Goal: Task Accomplishment & Management: Complete application form

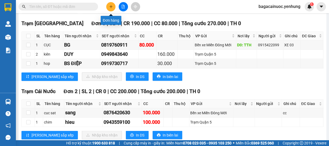
click at [111, 7] on icon "plus" at bounding box center [111, 7] width 4 height 4
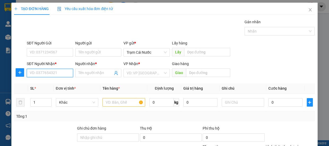
click at [52, 76] on input "SĐT Người Nhận *" at bounding box center [50, 73] width 46 height 8
type input "0915450514"
click at [98, 74] on input "Người nhận *" at bounding box center [96, 73] width 35 height 6
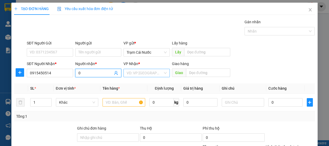
type input "0"
click at [130, 72] on input "search" at bounding box center [145, 73] width 36 height 8
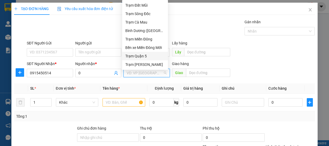
click at [145, 57] on div "Trạm Quận 5" at bounding box center [145, 56] width 40 height 6
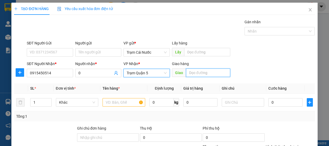
click at [203, 71] on input "text" at bounding box center [208, 73] width 44 height 8
type input "ngã 3 thái lan"
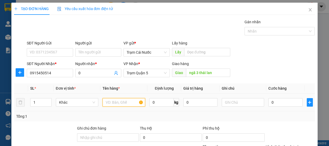
click at [138, 101] on input "text" at bounding box center [124, 102] width 43 height 8
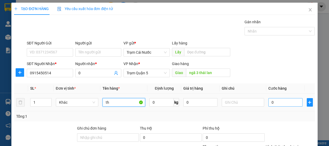
type input "th"
click at [281, 104] on input "0" at bounding box center [286, 102] width 34 height 8
type input "1"
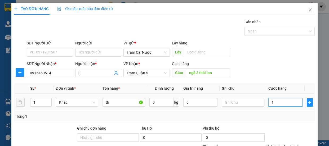
type input "10"
type input "100"
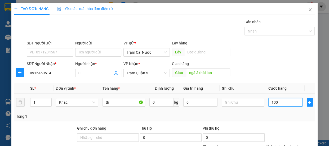
type input "100"
type input "100.000"
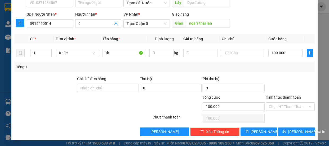
click at [287, 97] on label "Hình thức thanh toán" at bounding box center [283, 97] width 35 height 4
click at [287, 103] on input "Hình thức thanh toán" at bounding box center [288, 107] width 39 height 8
click at [289, 134] on button "[PERSON_NAME] và In" at bounding box center [296, 132] width 37 height 8
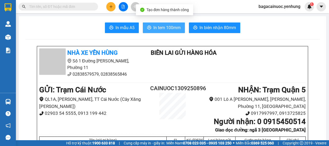
click at [168, 30] on span "In tem 100mm" at bounding box center [167, 27] width 27 height 7
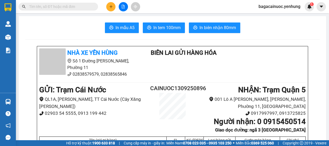
click at [111, 6] on icon "plus" at bounding box center [111, 6] width 3 height 0
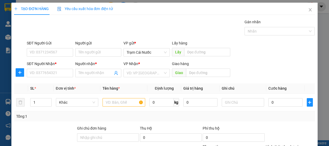
click at [57, 77] on div "SĐT Người Nhận * VD: 0377654321" at bounding box center [50, 70] width 46 height 19
click at [53, 73] on input "SĐT Người Nhận *" at bounding box center [50, 73] width 46 height 8
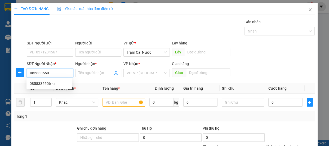
type input "0858335506"
click at [48, 84] on div "0858335506 - a" at bounding box center [50, 84] width 40 height 6
type input "a"
type input "[PERSON_NAME]"
type input "70.000"
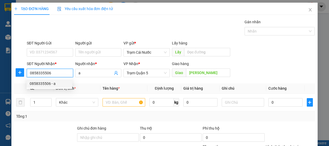
type input "70.000"
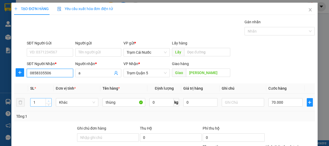
type input "0858335506"
type input "2"
click at [47, 99] on span "Increase Value" at bounding box center [49, 101] width 6 height 5
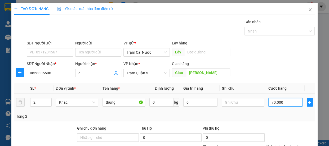
click at [297, 100] on input "70.000" at bounding box center [286, 102] width 34 height 8
type input "0"
click at [269, 105] on input "0" at bounding box center [286, 102] width 34 height 8
type input "10"
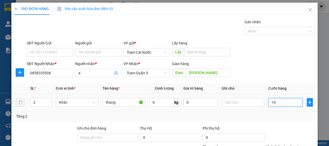
type input "10"
type input "100"
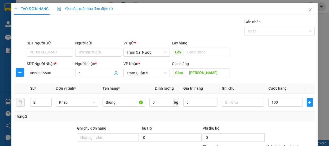
type input "100.000"
click at [288, 145] on label "Hình thức thanh toán" at bounding box center [283, 147] width 35 height 4
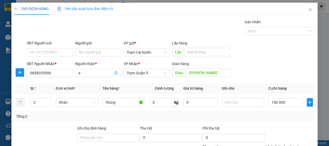
type input "0"
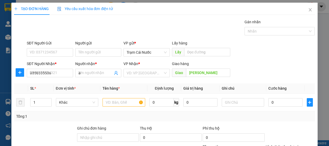
type input "0"
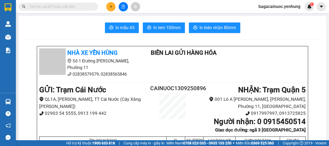
click at [34, 33] on div "In mẫu A5 In tem 100mm In biên nhận 80mm" at bounding box center [172, 28] width 295 height 11
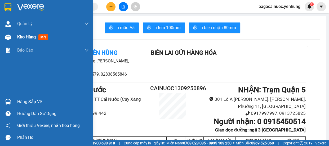
click at [24, 38] on span "Kho hàng" at bounding box center [26, 36] width 19 height 5
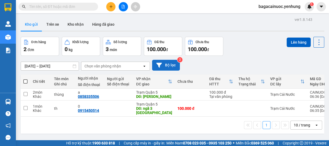
click at [172, 66] on button "Bộ lọc" at bounding box center [166, 65] width 28 height 11
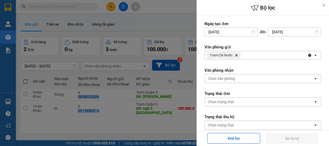
click at [253, 56] on div "Trạm Cái Nước Delete" at bounding box center [256, 55] width 103 height 8
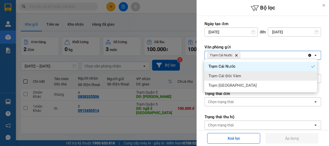
click at [250, 76] on div "Trạm Cái Đôi Vàm" at bounding box center [260, 76] width 113 height 10
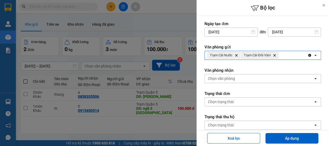
click at [282, 58] on div "Trạm Cái Nước Delete Trạm Cái Đôi Vàm Delete" at bounding box center [256, 55] width 103 height 8
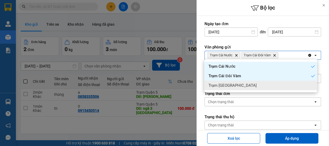
click at [261, 85] on div "Trạm [GEOGRAPHIC_DATA]" at bounding box center [260, 86] width 113 height 10
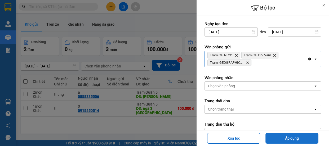
click at [287, 138] on button "Áp dụng" at bounding box center [292, 138] width 53 height 11
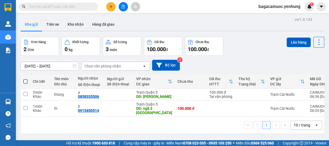
click at [23, 81] on span at bounding box center [25, 82] width 4 height 4
click at [25, 79] on input "checkbox" at bounding box center [25, 79] width 0 height 0
checkbox input "true"
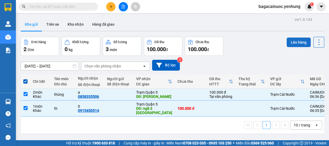
click at [287, 40] on button "Lên hàng" at bounding box center [299, 43] width 24 height 10
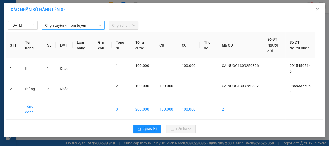
click at [77, 26] on span "Chọn tuyến - nhóm tuyến" at bounding box center [73, 25] width 56 height 8
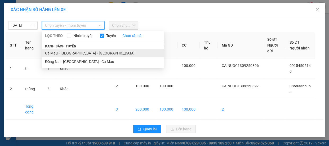
click at [71, 52] on li "Cà Mau - [GEOGRAPHIC_DATA] - [GEOGRAPHIC_DATA]" at bounding box center [103, 53] width 122 height 8
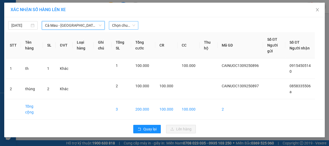
click at [131, 27] on span "Chọn chuyến" at bounding box center [123, 25] width 23 height 8
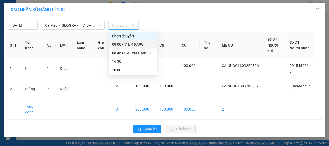
click at [138, 44] on div "08:00 - 51B-197.98" at bounding box center [132, 45] width 41 height 6
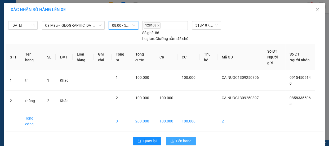
click at [180, 138] on span "Lên hàng" at bounding box center [183, 141] width 15 height 6
